Goal: Find specific page/section: Find specific page/section

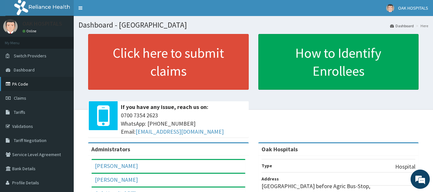
click at [18, 83] on link "PA Code" at bounding box center [37, 84] width 74 height 14
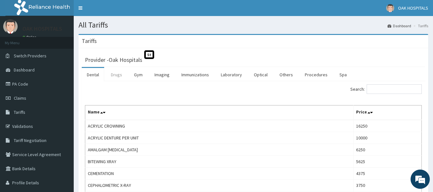
click at [118, 75] on link "Drugs" at bounding box center [116, 74] width 21 height 13
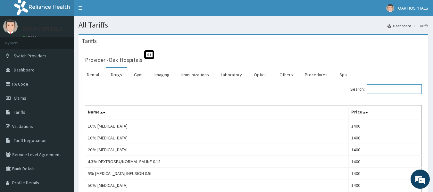
click at [381, 88] on input "Search:" at bounding box center [393, 89] width 55 height 10
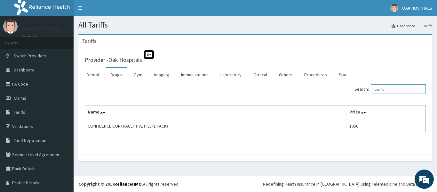
type input "confid"
